Goal: Navigation & Orientation: Find specific page/section

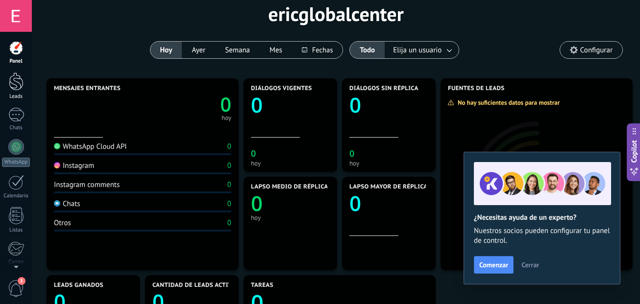
click at [17, 80] on div at bounding box center [16, 81] width 15 height 18
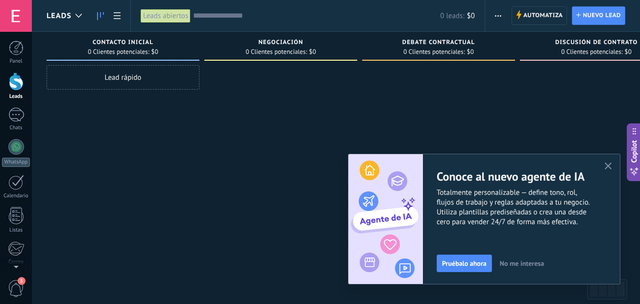
click at [12, 17] on div at bounding box center [16, 16] width 32 height 32
